Goal: Find specific page/section: Find specific page/section

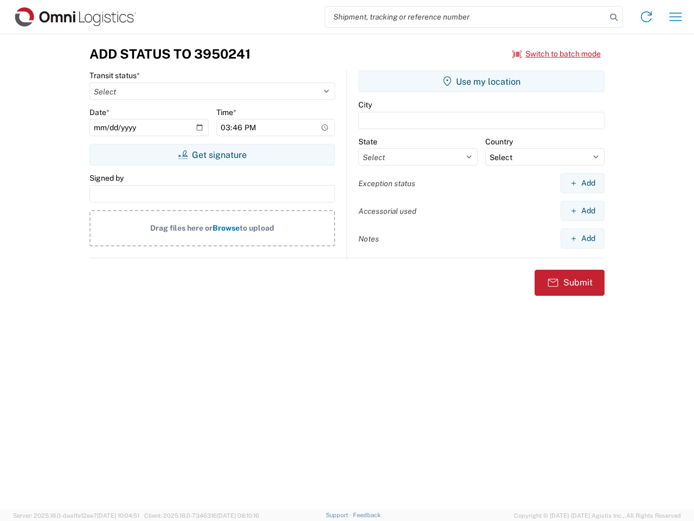
click at [466, 17] on input "search" at bounding box center [465, 17] width 281 height 21
click at [614, 17] on icon at bounding box center [613, 17] width 15 height 15
click at [646, 17] on icon at bounding box center [646, 16] width 17 height 17
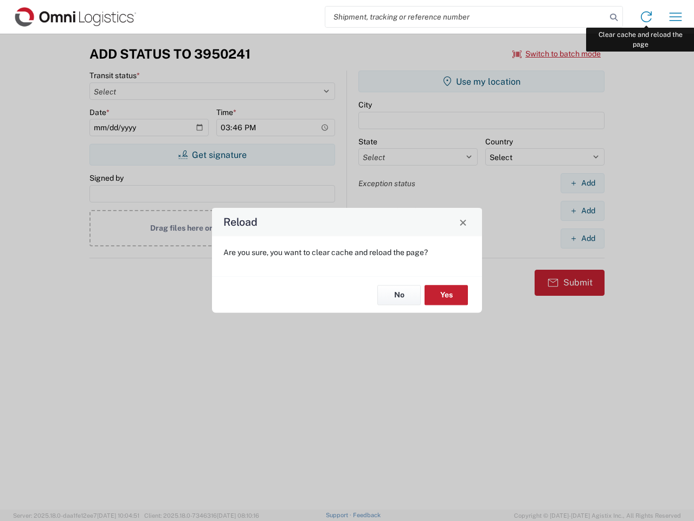
click at [676, 17] on div "Reload Are you sure, you want to clear cache and reload the page? No Yes" at bounding box center [347, 260] width 694 height 521
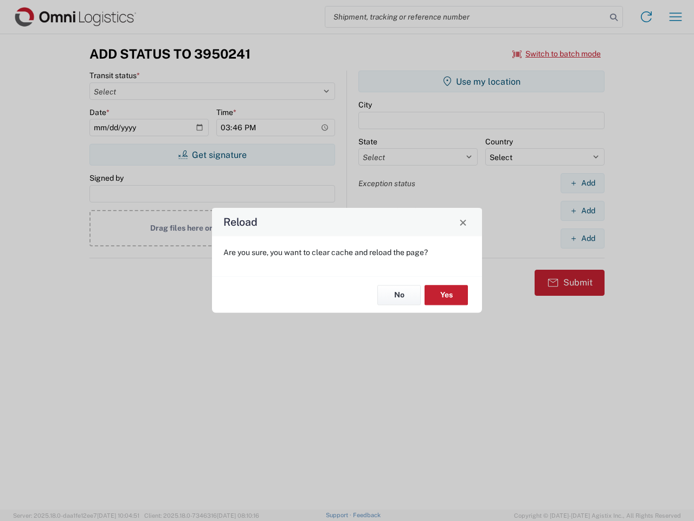
click at [557, 54] on div "Reload Are you sure, you want to clear cache and reload the page? No Yes" at bounding box center [347, 260] width 694 height 521
click at [212, 155] on div "Reload Are you sure, you want to clear cache and reload the page? No Yes" at bounding box center [347, 260] width 694 height 521
click at [482, 81] on div "Reload Are you sure, you want to clear cache and reload the page? No Yes" at bounding box center [347, 260] width 694 height 521
click at [582, 183] on div "Reload Are you sure, you want to clear cache and reload the page? No Yes" at bounding box center [347, 260] width 694 height 521
click at [582, 210] on div "Reload Are you sure, you want to clear cache and reload the page? No Yes" at bounding box center [347, 260] width 694 height 521
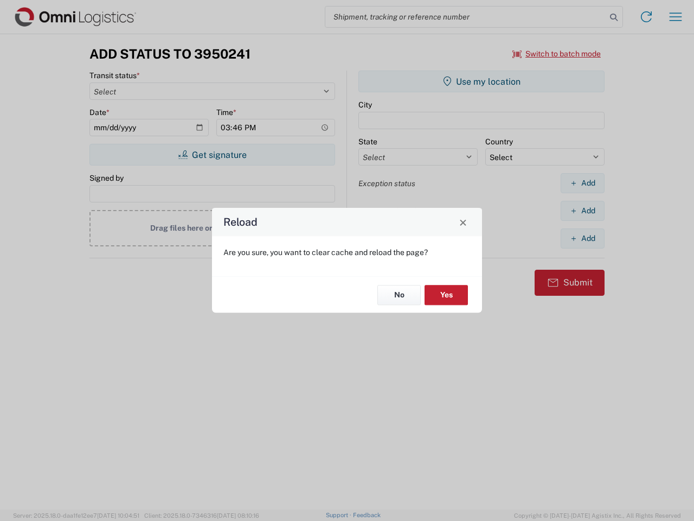
click at [582, 238] on div "Reload Are you sure, you want to clear cache and reload the page? No Yes" at bounding box center [347, 260] width 694 height 521
